Goal: Task Accomplishment & Management: Complete application form

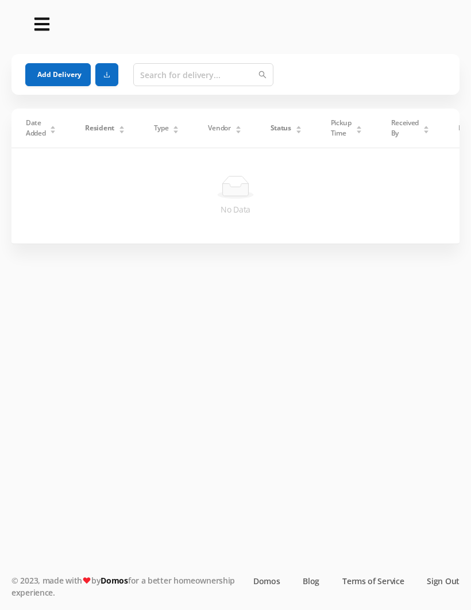
click at [54, 74] on button "Add Delivery" at bounding box center [58, 74] width 66 height 23
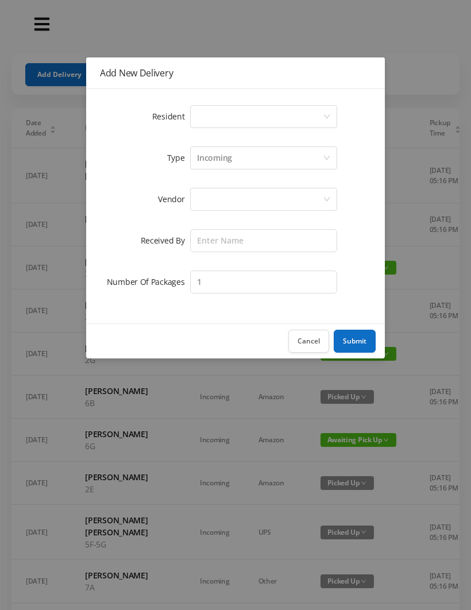
click at [209, 113] on div "Select a person" at bounding box center [260, 117] width 126 height 22
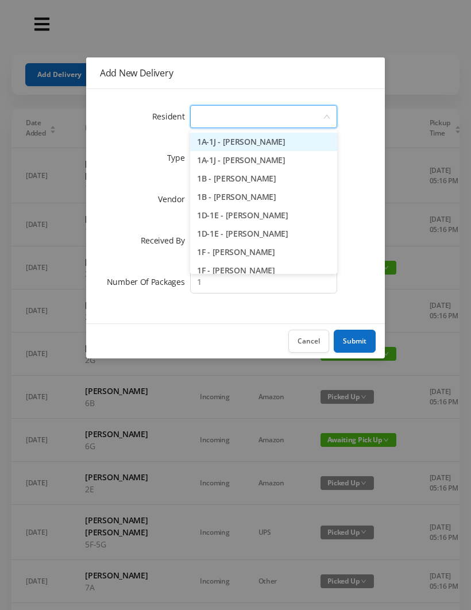
type input "7"
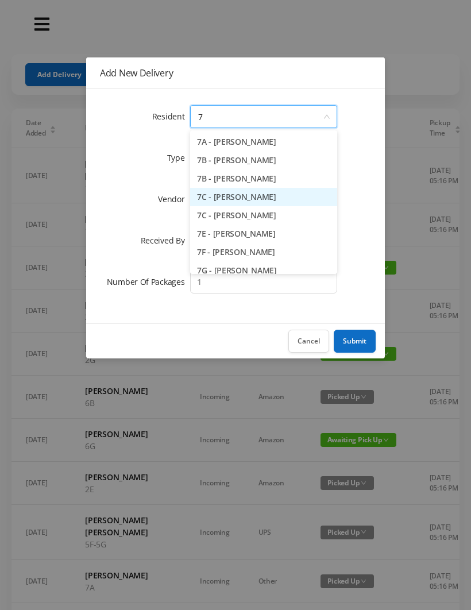
click at [244, 197] on li "7C - [PERSON_NAME]" at bounding box center [263, 197] width 147 height 18
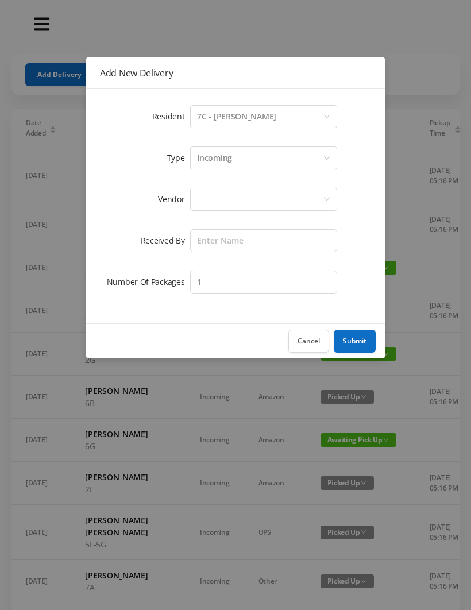
click at [213, 198] on div at bounding box center [260, 199] width 126 height 22
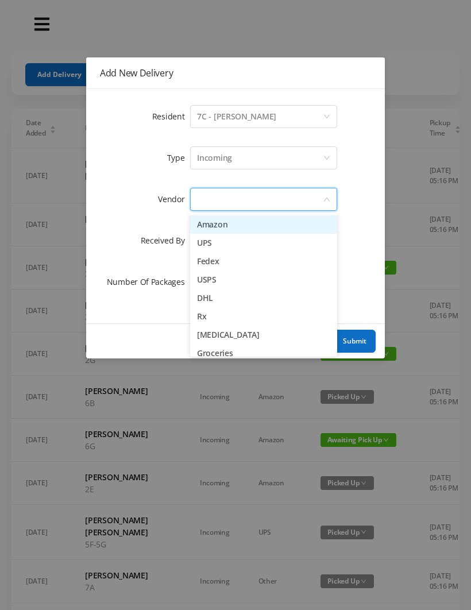
click at [249, 217] on li "Amazon" at bounding box center [263, 224] width 147 height 18
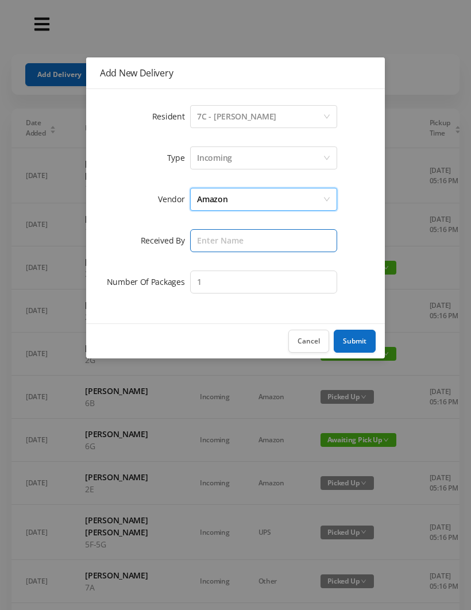
click at [217, 242] on input "text" at bounding box center [263, 240] width 147 height 23
type input "[PERSON_NAME]"
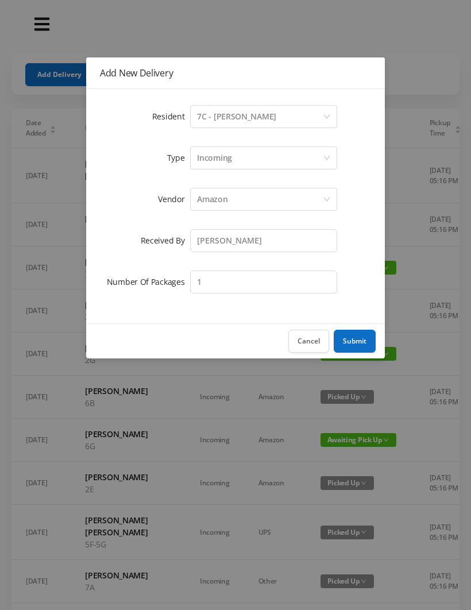
click at [363, 341] on button "Submit" at bounding box center [355, 341] width 42 height 23
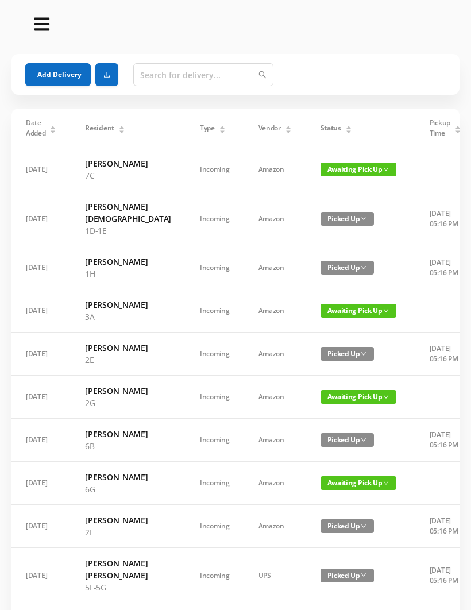
click at [70, 73] on button "Add Delivery" at bounding box center [58, 74] width 66 height 23
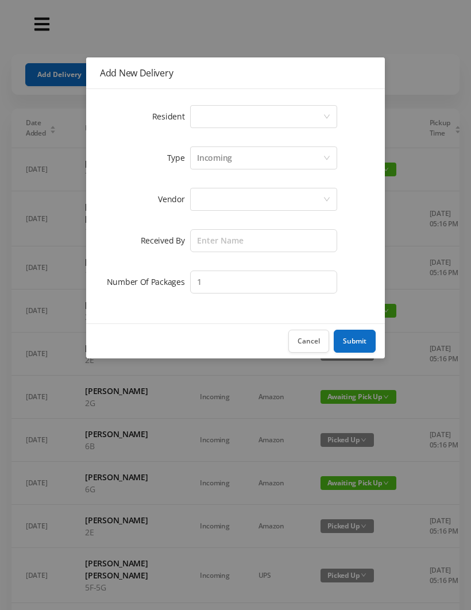
click at [217, 122] on div "Select a person" at bounding box center [260, 117] width 126 height 22
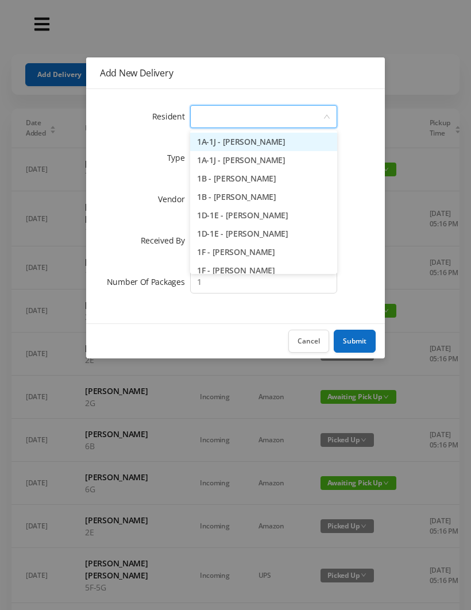
type input "H"
type input "8"
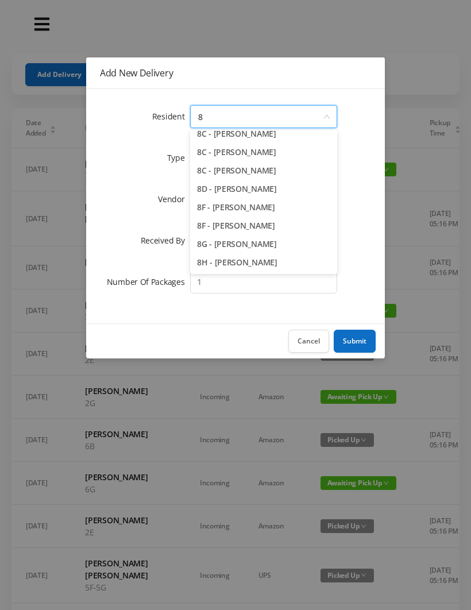
scroll to position [63, 0]
click at [254, 267] on li "8H - [PERSON_NAME]" at bounding box center [263, 262] width 147 height 18
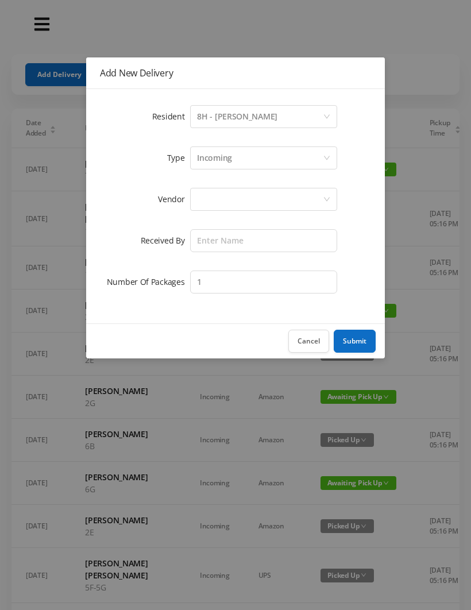
click at [211, 209] on div at bounding box center [260, 199] width 126 height 22
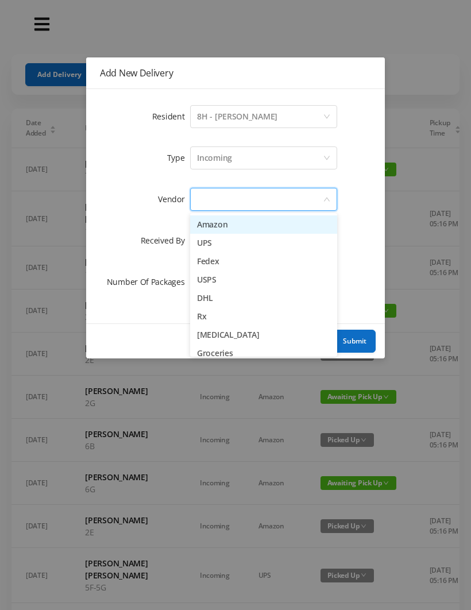
click at [234, 229] on li "Amazon" at bounding box center [263, 224] width 147 height 18
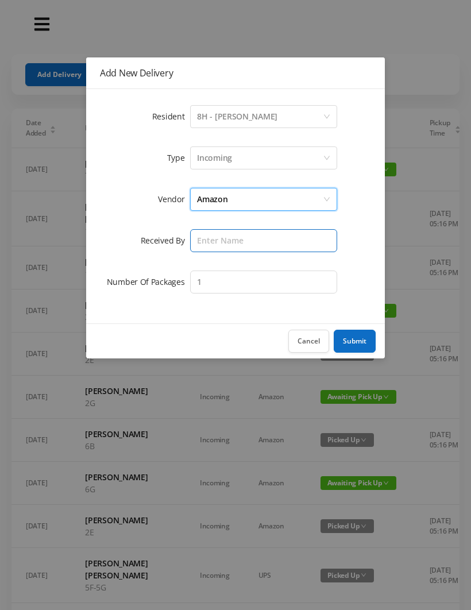
click at [216, 238] on input "text" at bounding box center [263, 240] width 147 height 23
type input "[PERSON_NAME]"
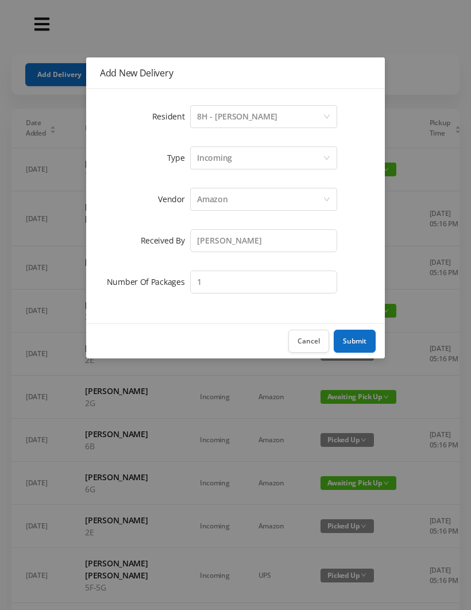
click at [361, 341] on button "Submit" at bounding box center [355, 341] width 42 height 23
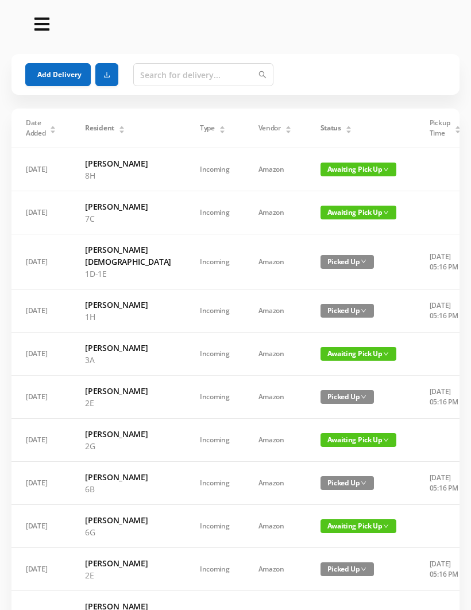
click at [67, 78] on button "Add Delivery" at bounding box center [58, 74] width 66 height 23
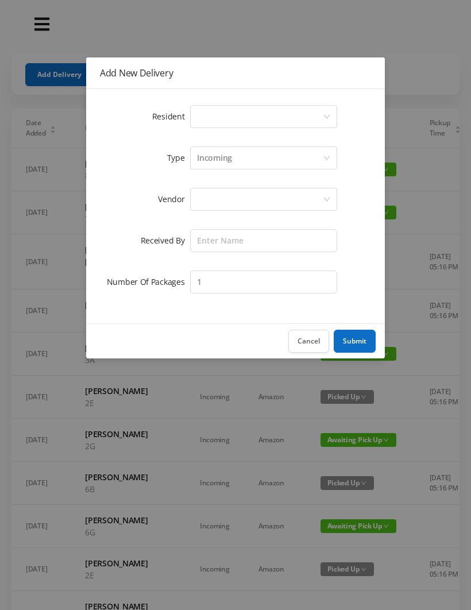
click at [217, 126] on div "Select a person" at bounding box center [260, 117] width 126 height 22
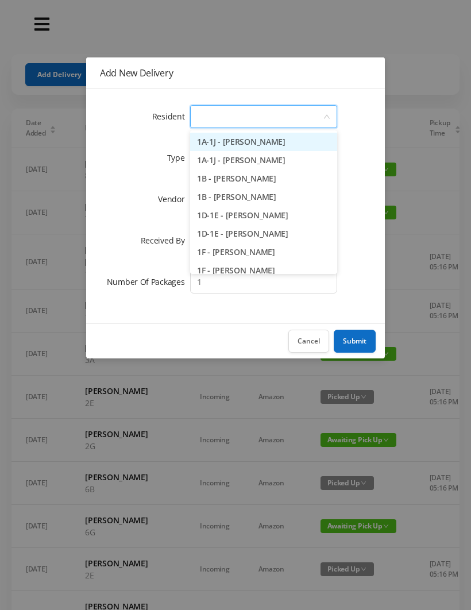
type input "4"
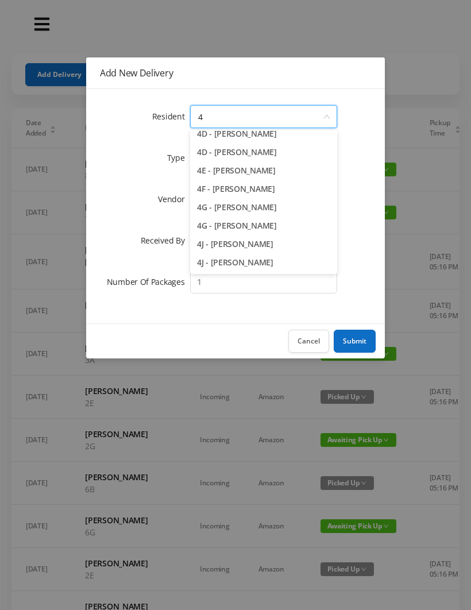
scroll to position [137, 0]
click at [239, 267] on li "4J - [PERSON_NAME]" at bounding box center [263, 262] width 147 height 18
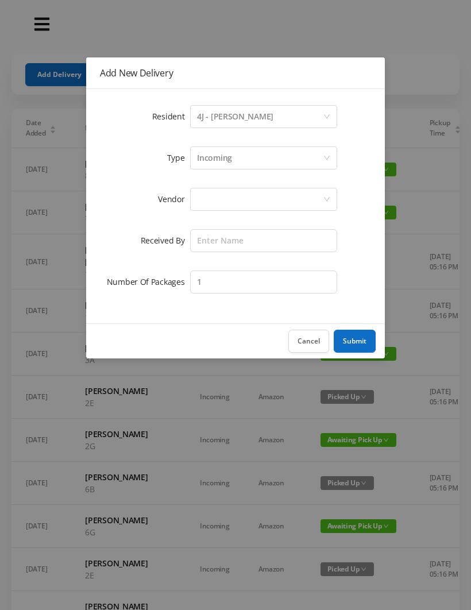
click at [218, 204] on div at bounding box center [260, 199] width 126 height 22
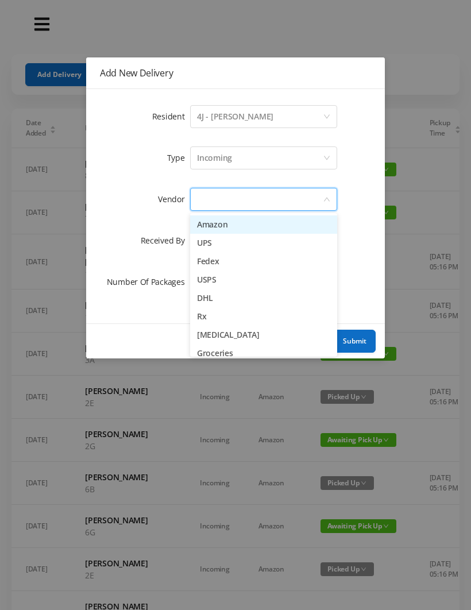
click at [250, 229] on li "Amazon" at bounding box center [263, 224] width 147 height 18
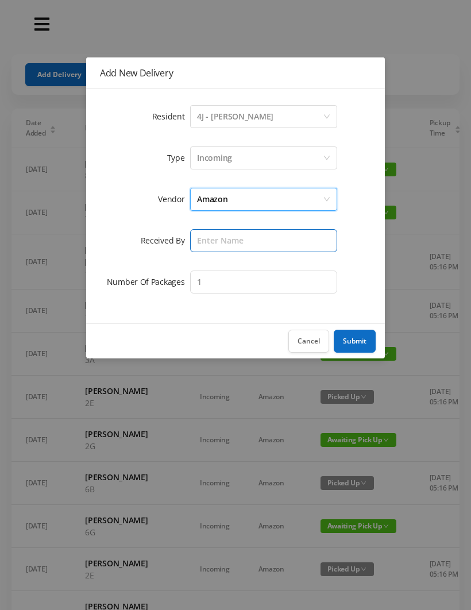
click at [222, 245] on input "text" at bounding box center [263, 240] width 147 height 23
type input "[PERSON_NAME]"
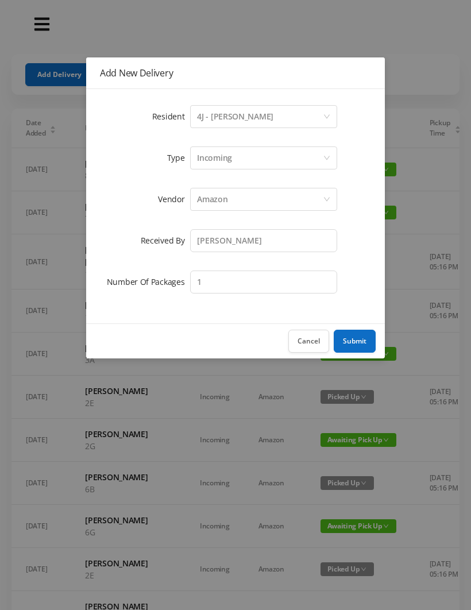
click at [367, 336] on button "Submit" at bounding box center [355, 341] width 42 height 23
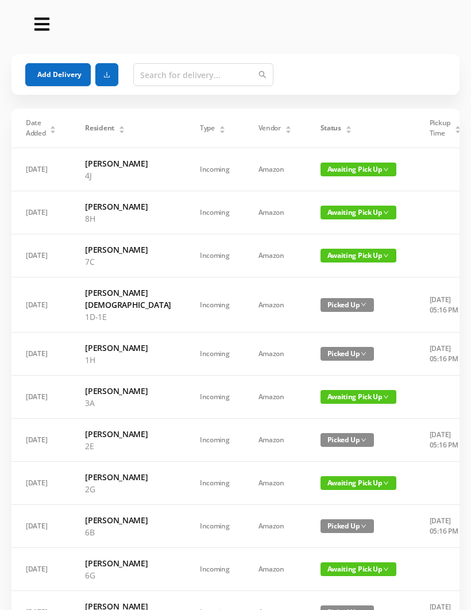
click at [64, 73] on button "Add Delivery" at bounding box center [58, 74] width 66 height 23
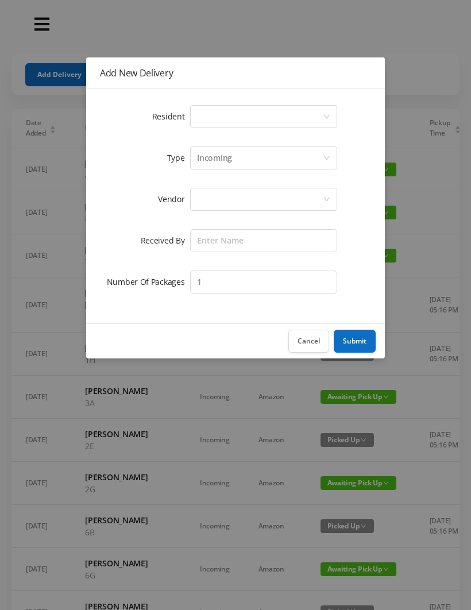
click at [213, 119] on div "Select a person" at bounding box center [260, 117] width 126 height 22
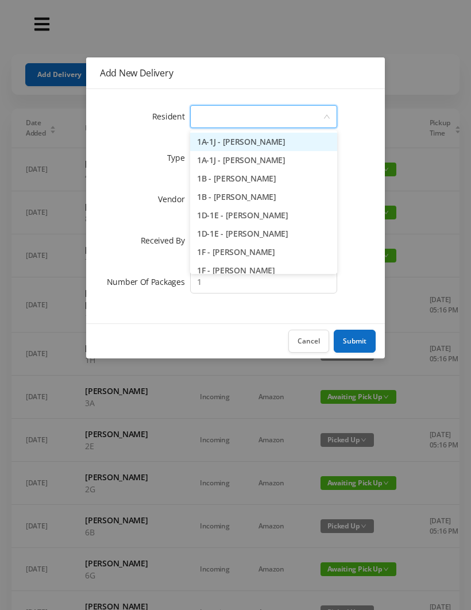
type input "5"
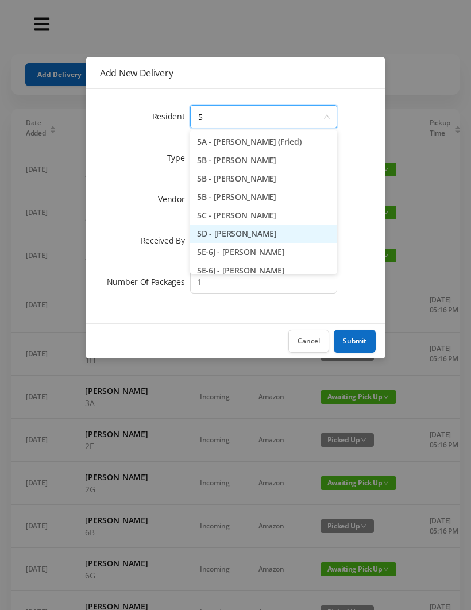
click at [256, 234] on li "5D - [PERSON_NAME]" at bounding box center [263, 234] width 147 height 18
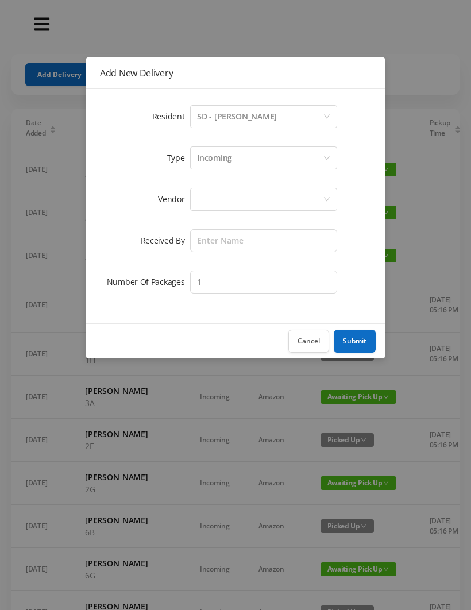
click at [211, 202] on div at bounding box center [260, 199] width 126 height 22
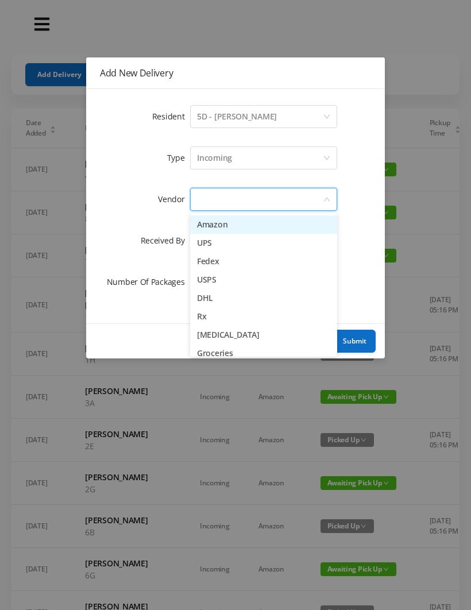
click at [250, 221] on li "Amazon" at bounding box center [263, 224] width 147 height 18
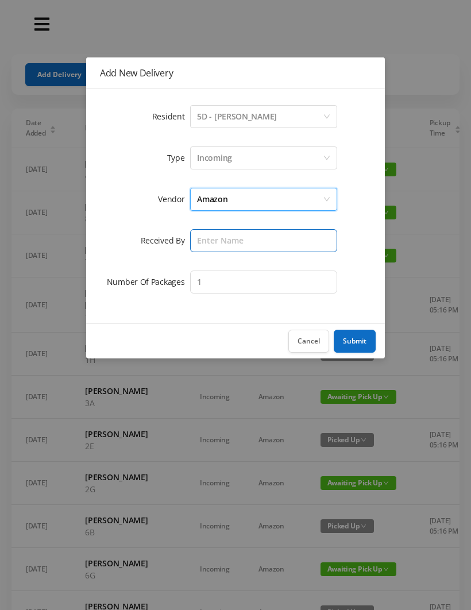
click at [216, 243] on input "text" at bounding box center [263, 240] width 147 height 23
type input "[PERSON_NAME]"
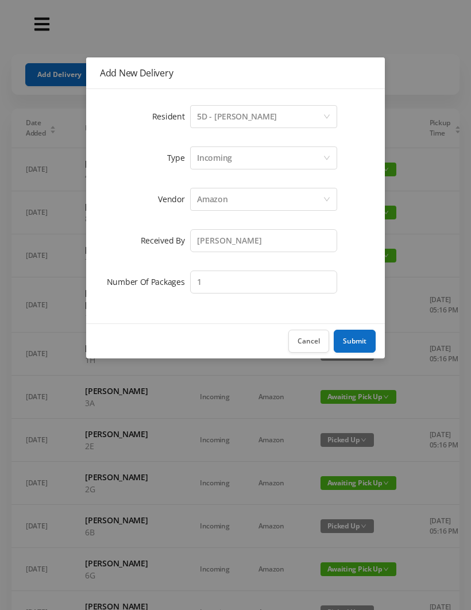
click at [357, 340] on button "Submit" at bounding box center [355, 341] width 42 height 23
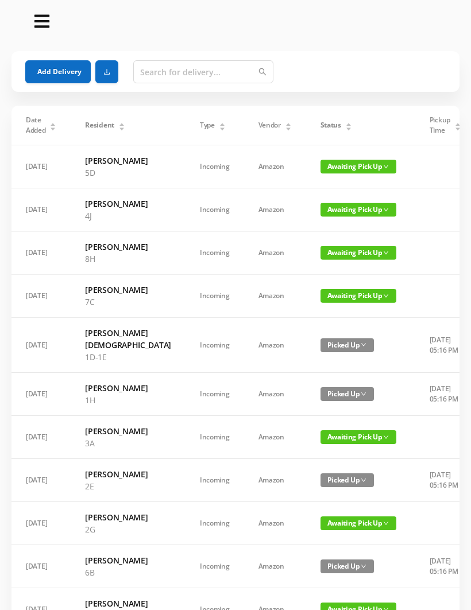
scroll to position [0, 0]
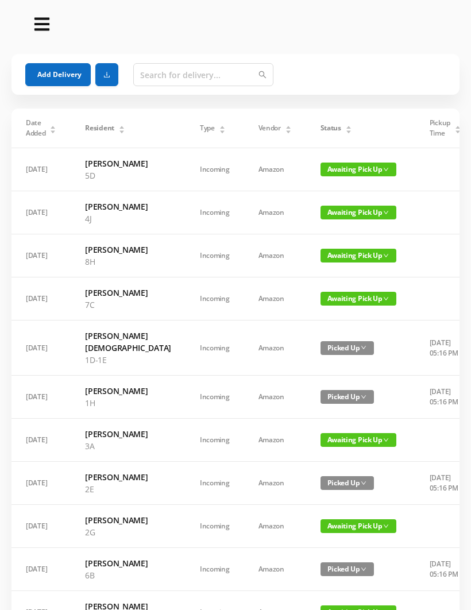
click at [347, 132] on icon "icon: caret-down" at bounding box center [349, 131] width 5 height 3
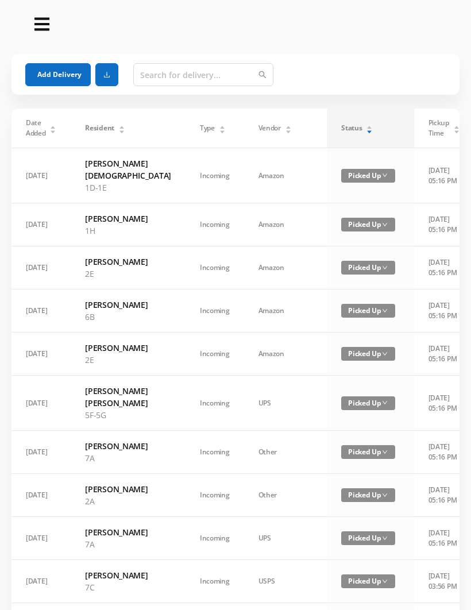
click at [367, 129] on icon "icon: caret-down" at bounding box center [370, 132] width 6 height 6
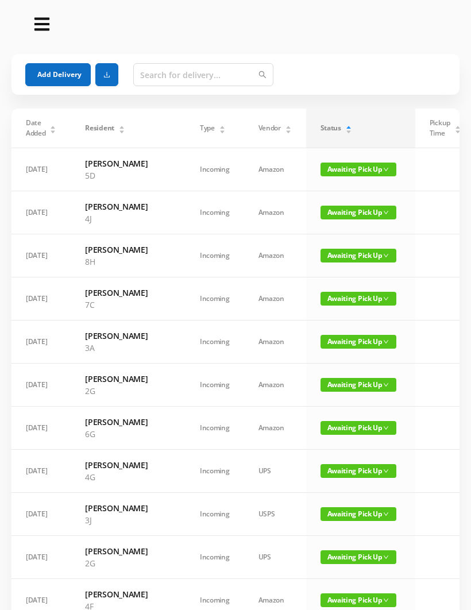
click at [65, 83] on button "Add Delivery" at bounding box center [58, 74] width 66 height 23
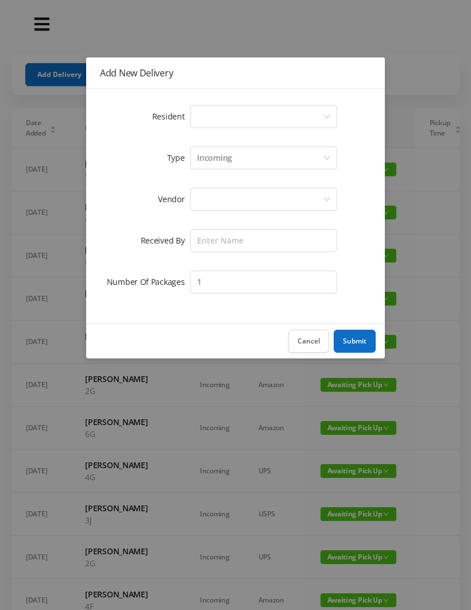
click at [310, 350] on button "Cancel" at bounding box center [308, 341] width 41 height 23
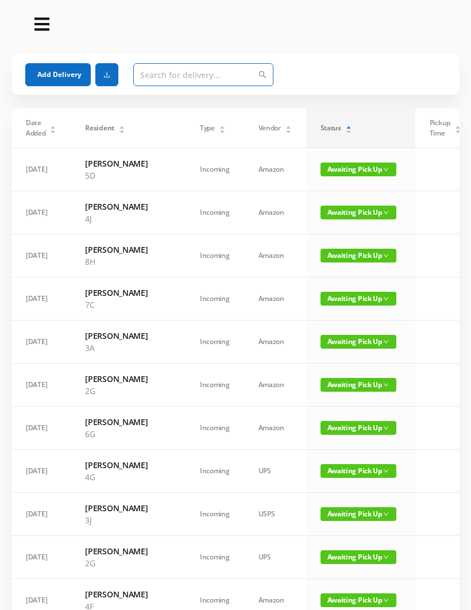
click at [210, 64] on input "text" at bounding box center [203, 74] width 140 height 23
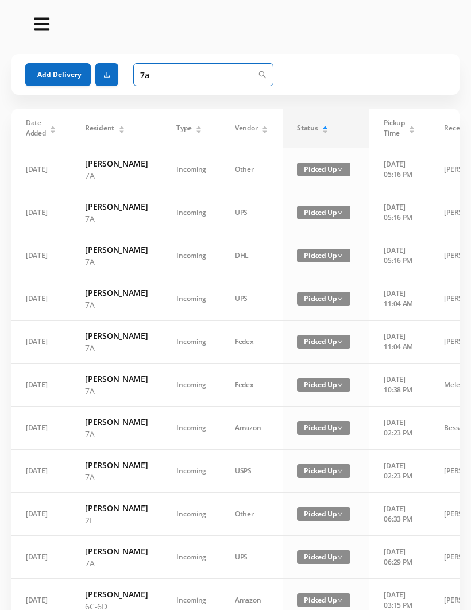
type input "7"
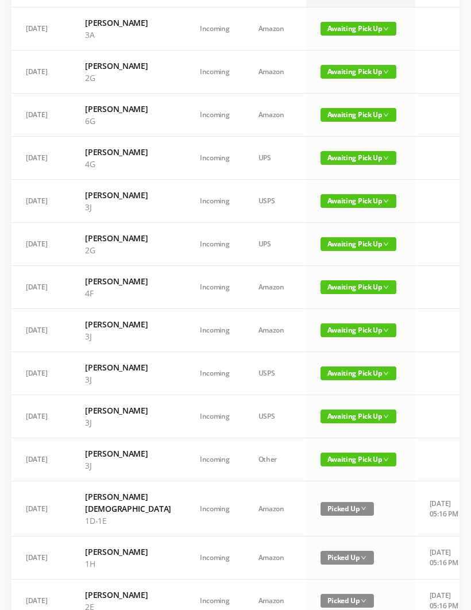
scroll to position [139, 0]
